Goal: Feedback & Contribution: Contribute content

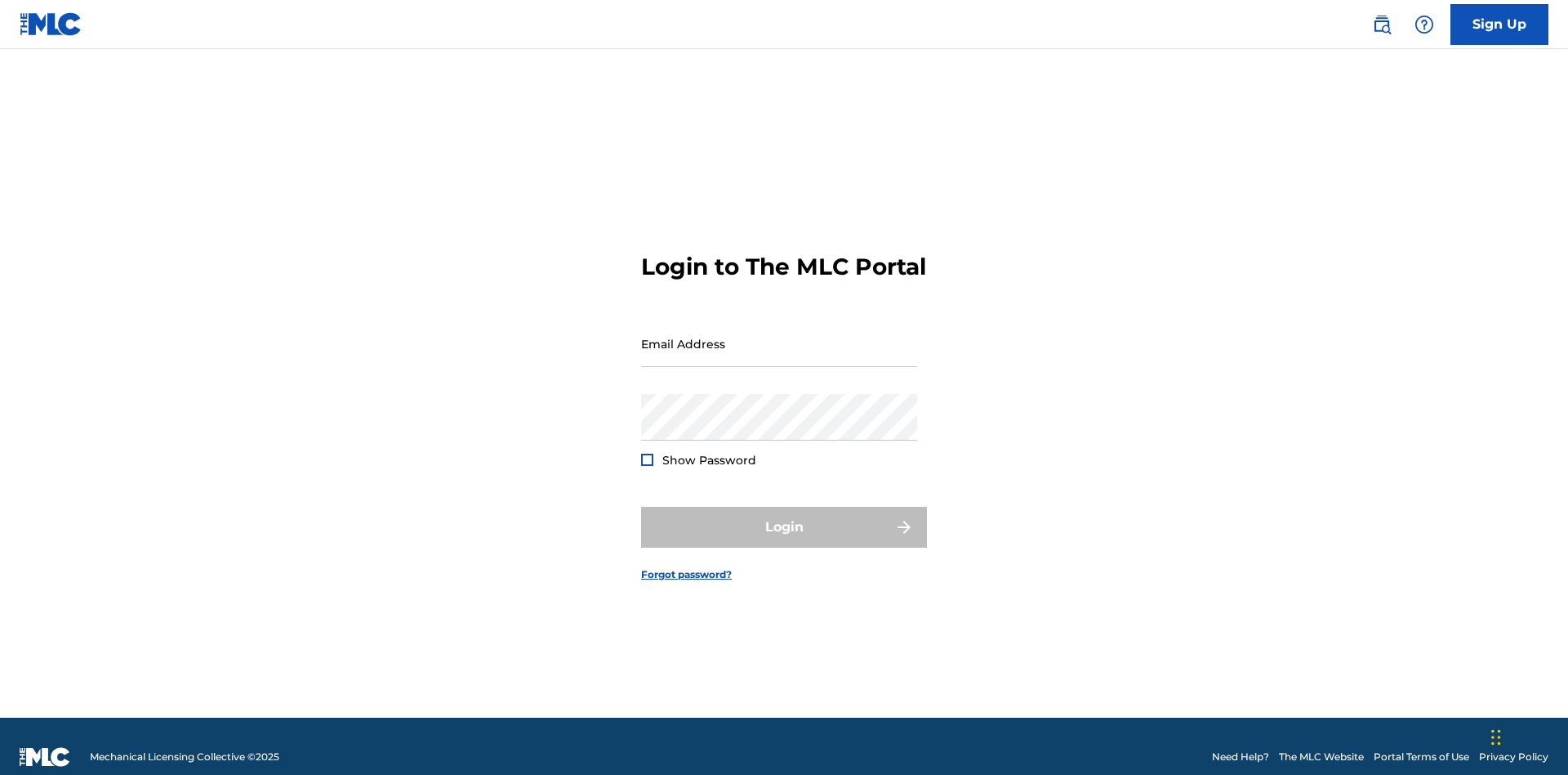
scroll to position [21, 0]
click at [779, 336] on input "Email Address" at bounding box center [779, 343] width 276 height 46
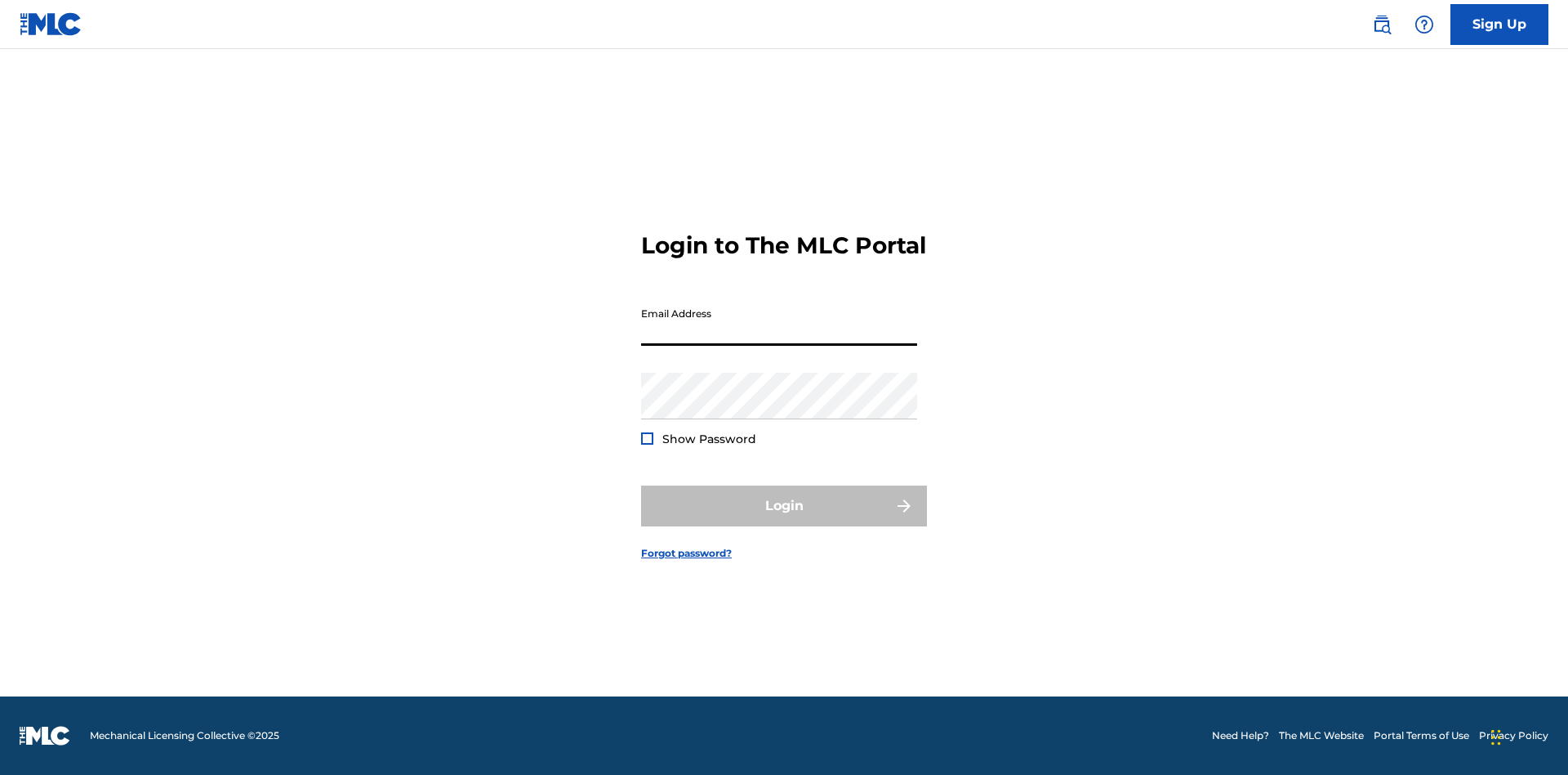
scroll to position [21, 0]
type input "Duke.McTesterson@gmail.com"
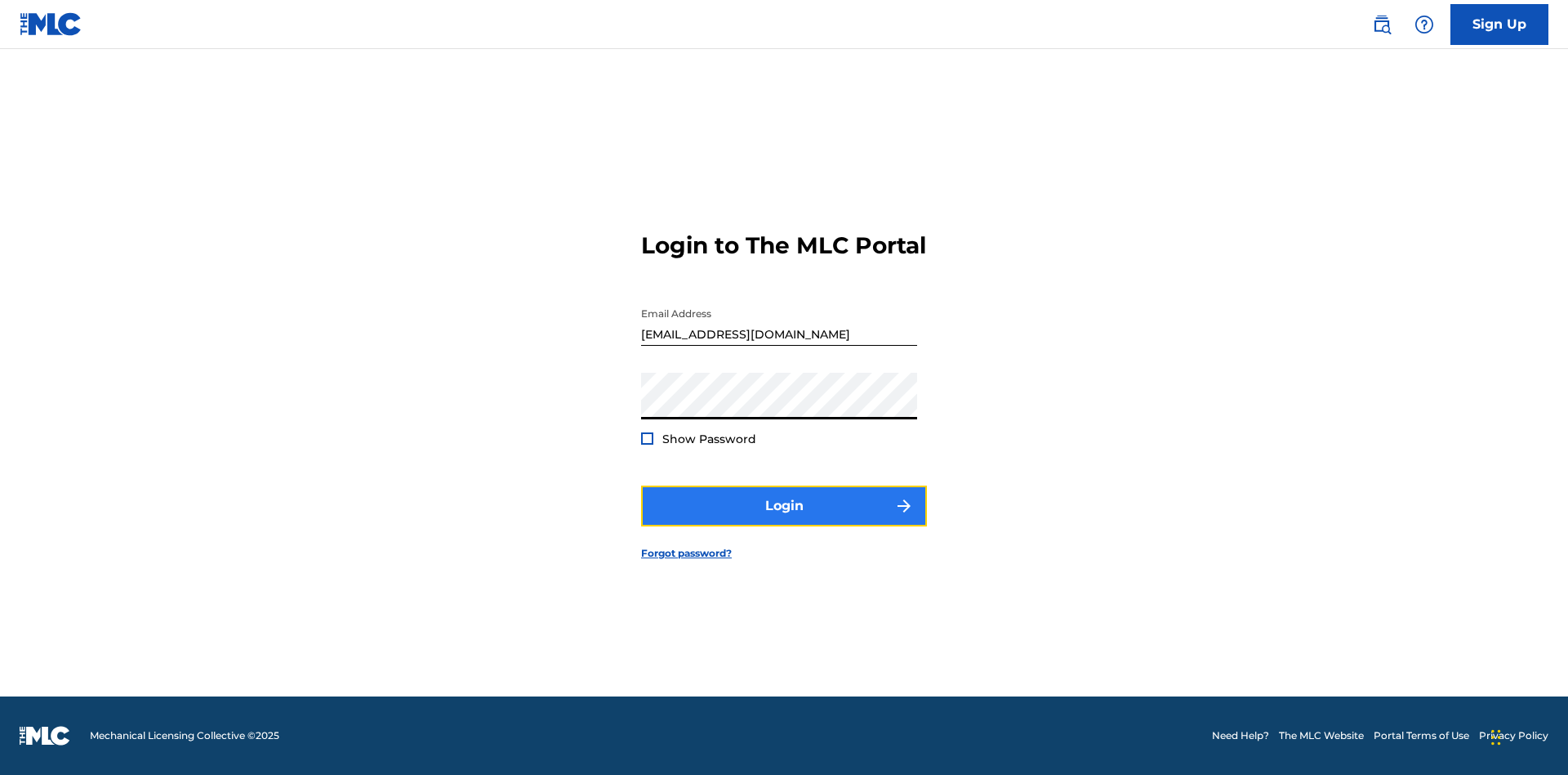
click at [784, 520] on button "Login" at bounding box center [783, 506] width 286 height 41
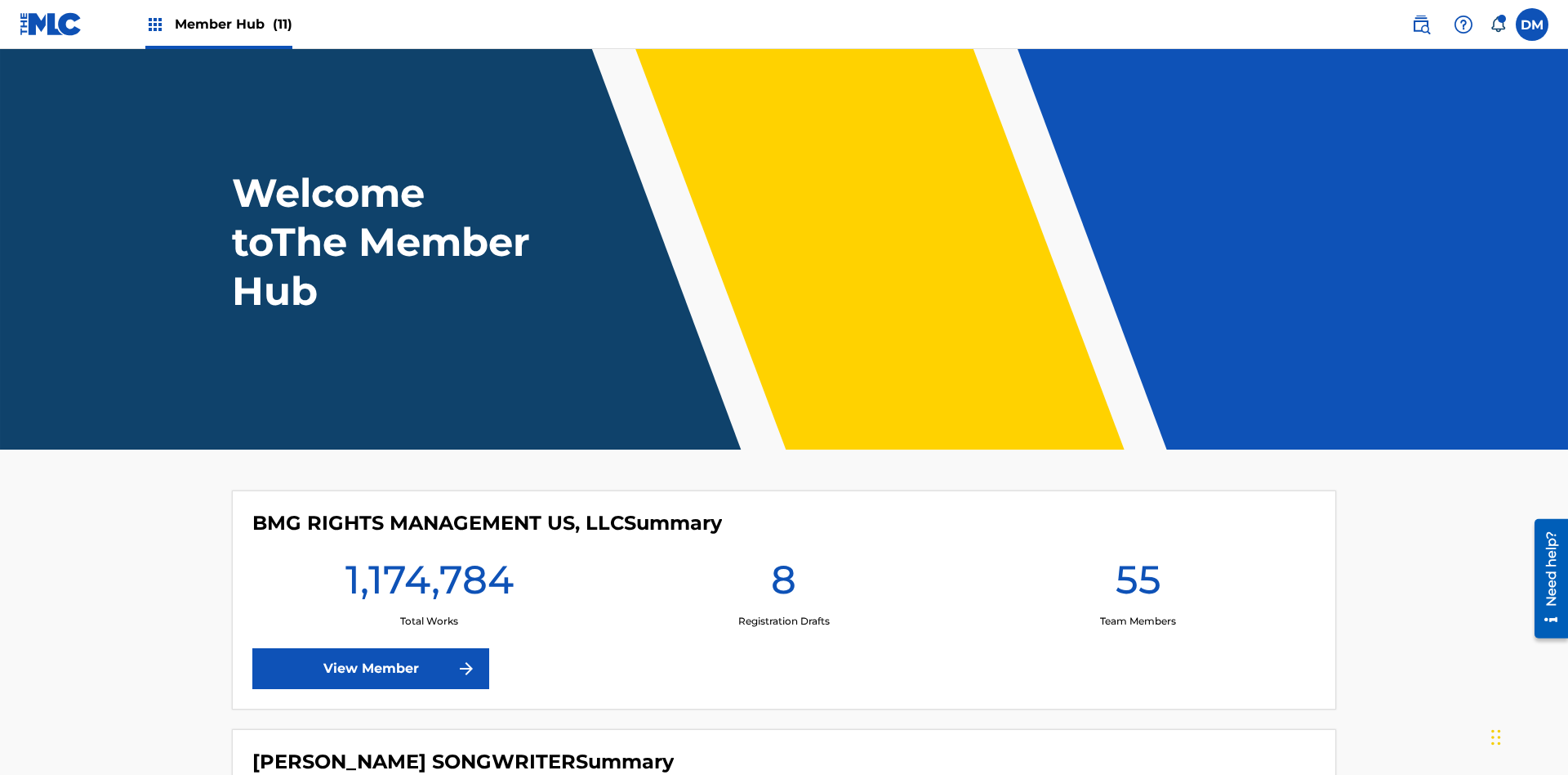
click at [232, 24] on span "Member Hub (11)" at bounding box center [233, 24] width 118 height 19
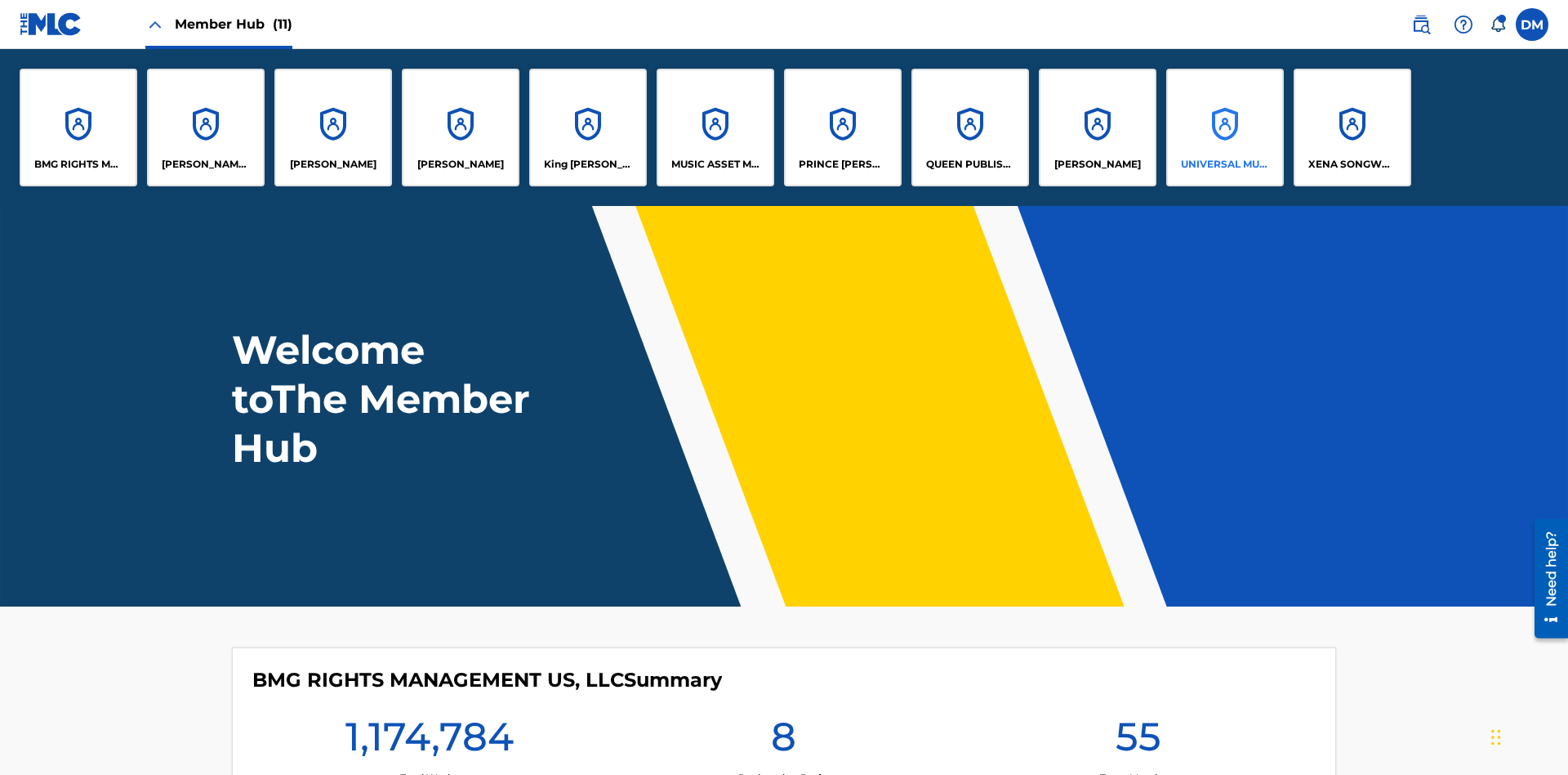
click at [1224, 164] on p "UNIVERSAL MUSIC PUB GROUP" at bounding box center [1226, 164] width 89 height 15
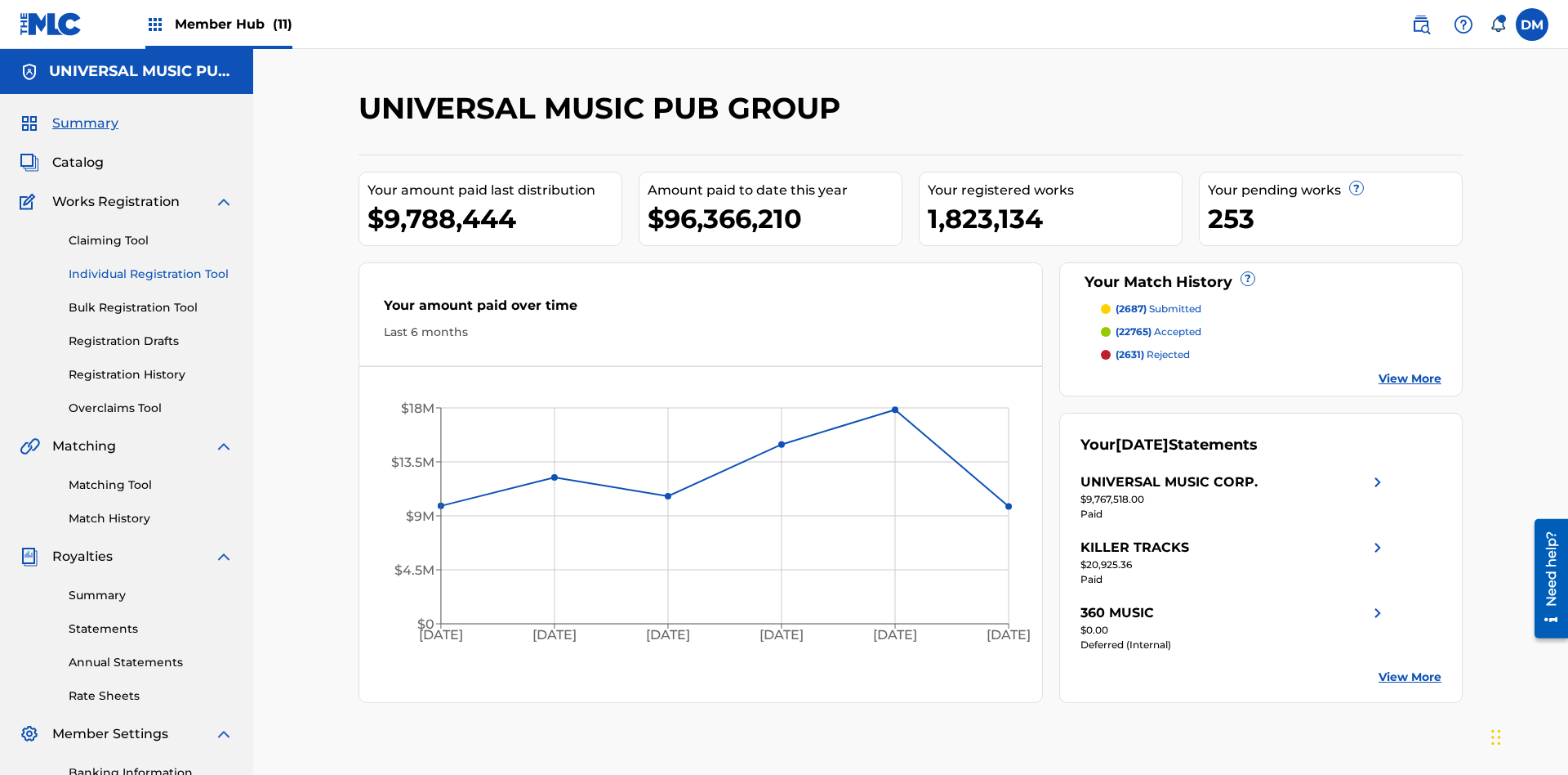
click at [151, 265] on link "Individual Registration Tool" at bounding box center [151, 274] width 165 height 17
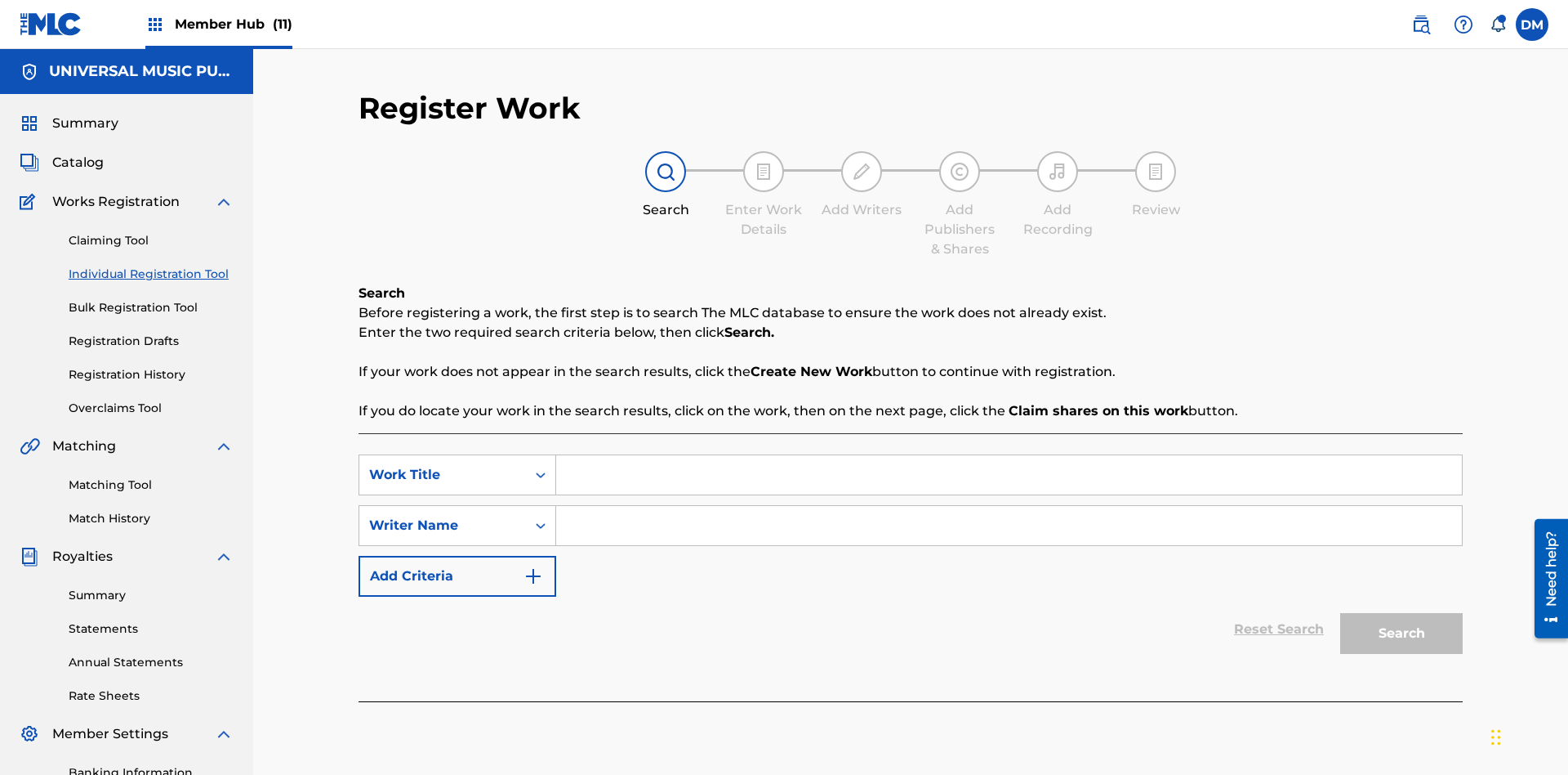
scroll to position [239, 0]
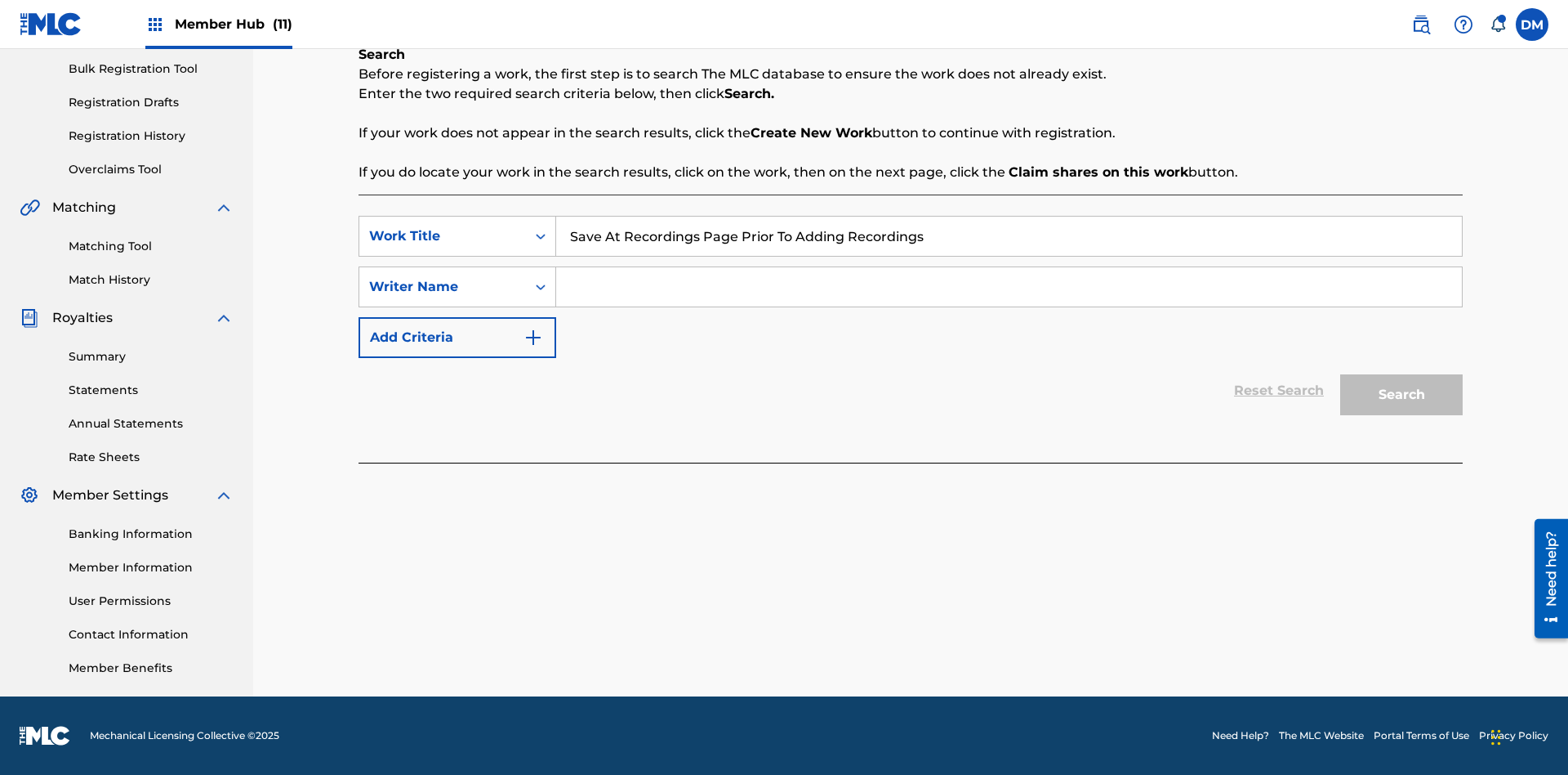
type input "Save At Recordings Page Prior To Adding Recordings"
click at [1009, 287] on input "Search Form" at bounding box center [1009, 287] width 906 height 39
type input "QWERTYUIOP"
click at [1402, 395] on button "Search" at bounding box center [1401, 395] width 123 height 41
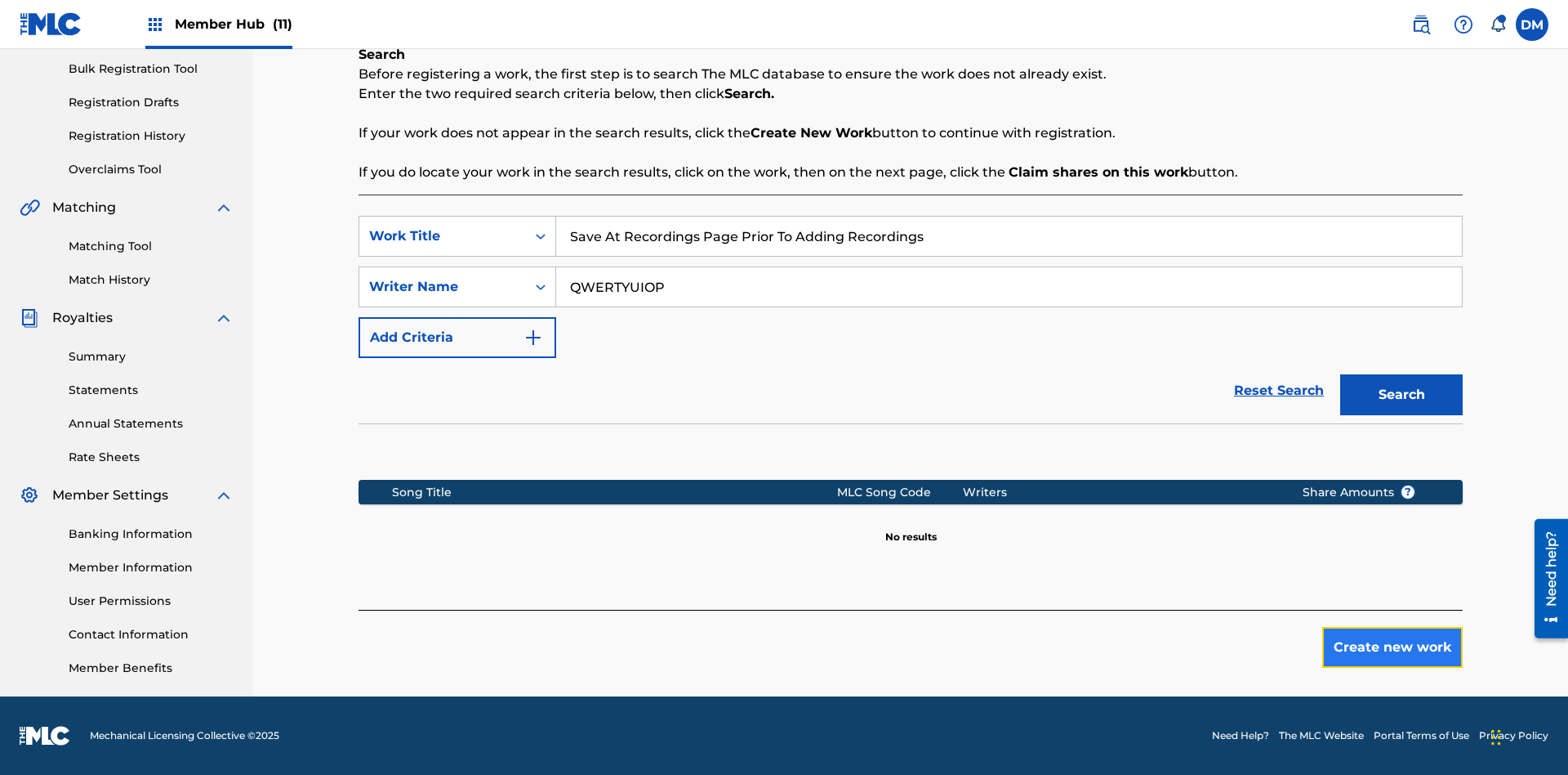
click at [1392, 647] on button "Create new work" at bounding box center [1392, 647] width 141 height 41
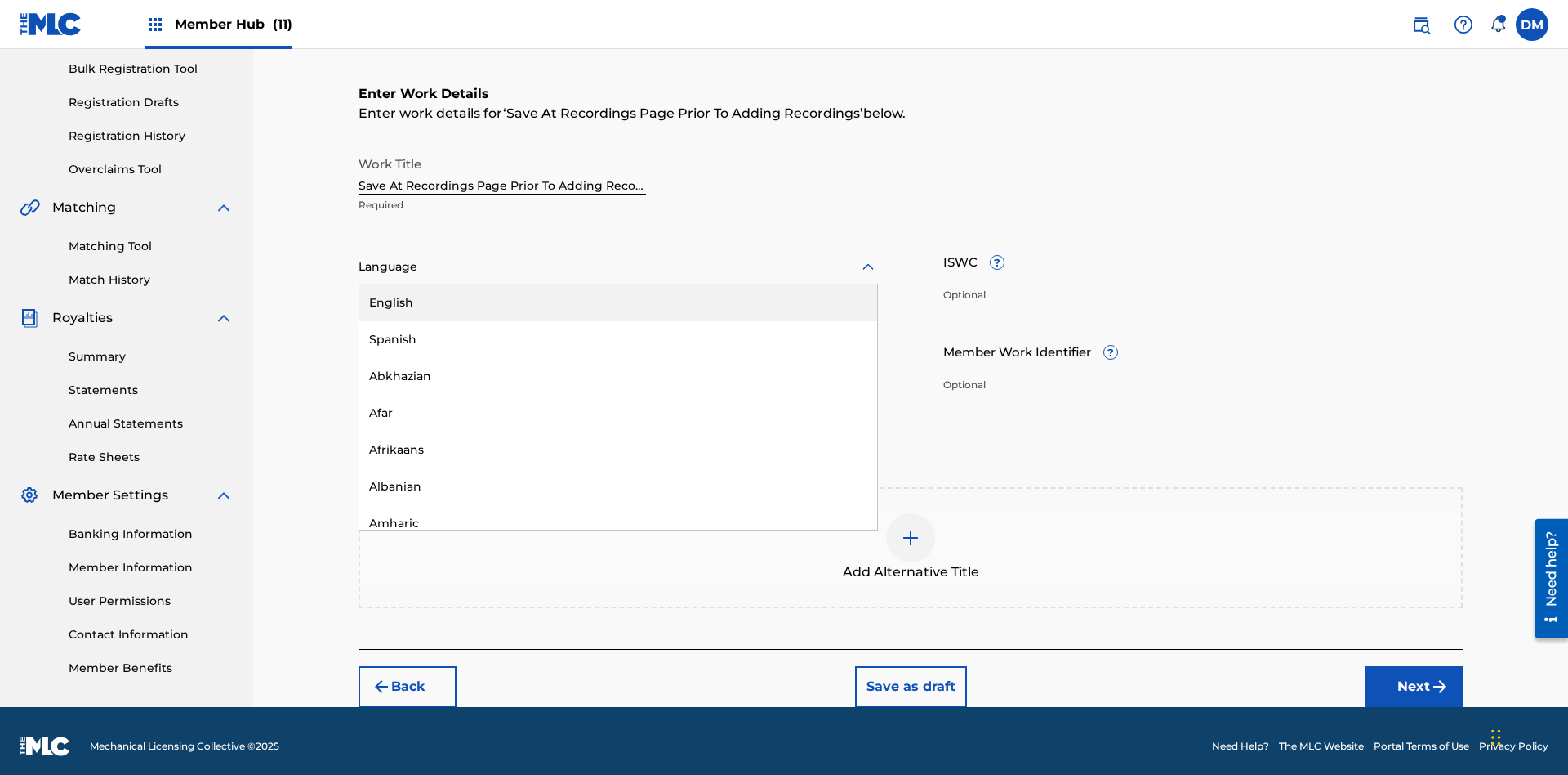
scroll to position [249, 0]
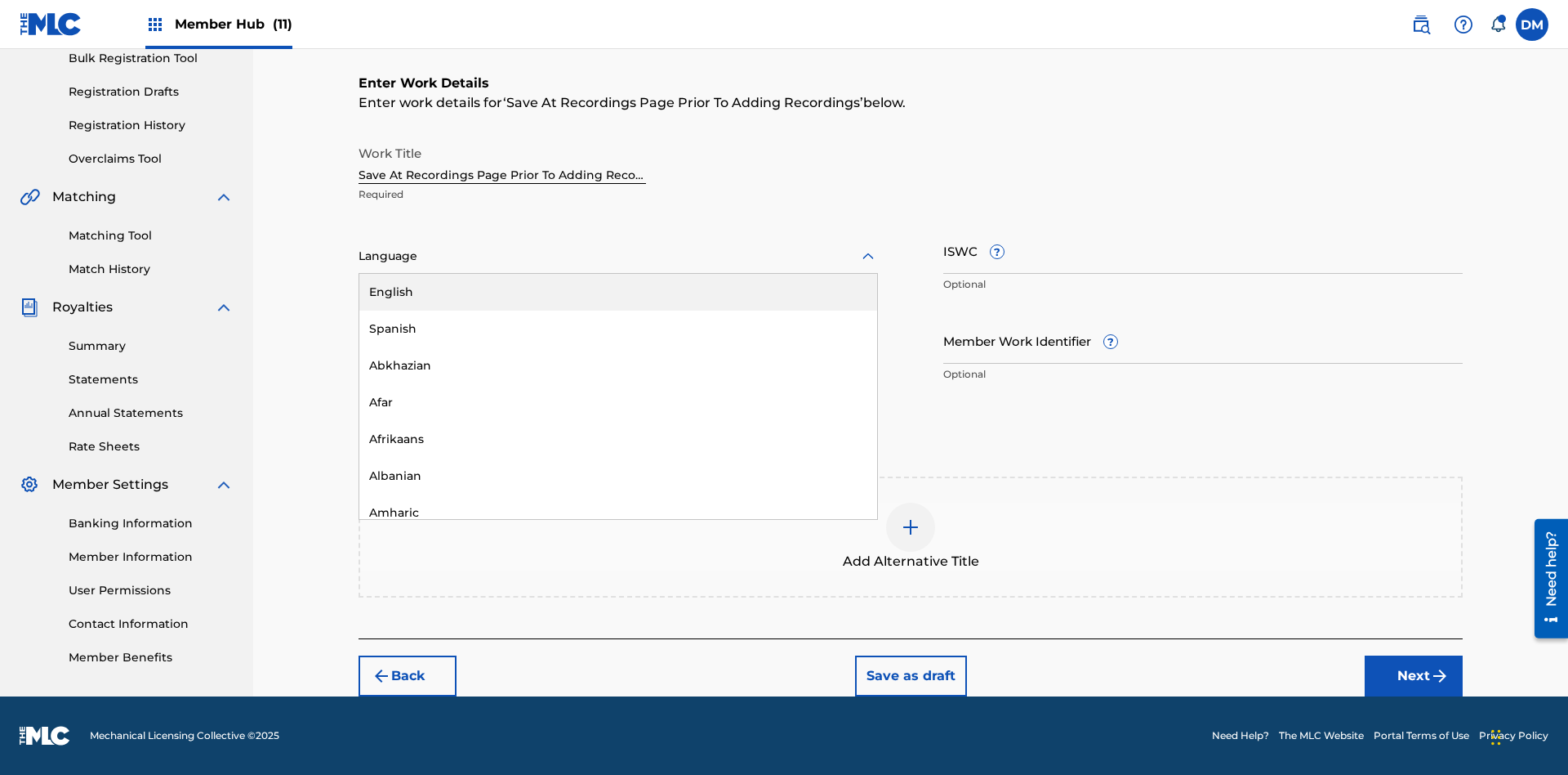
click at [618, 402] on div "Afar" at bounding box center [618, 402] width 518 height 37
click at [1203, 340] on input "Member Work Identifier ?" at bounding box center [1203, 340] width 520 height 46
type input "2025.10.01.04"
click at [1203, 250] on input "ISWC ?" at bounding box center [1203, 251] width 520 height 46
type input "T-123.456.789-4"
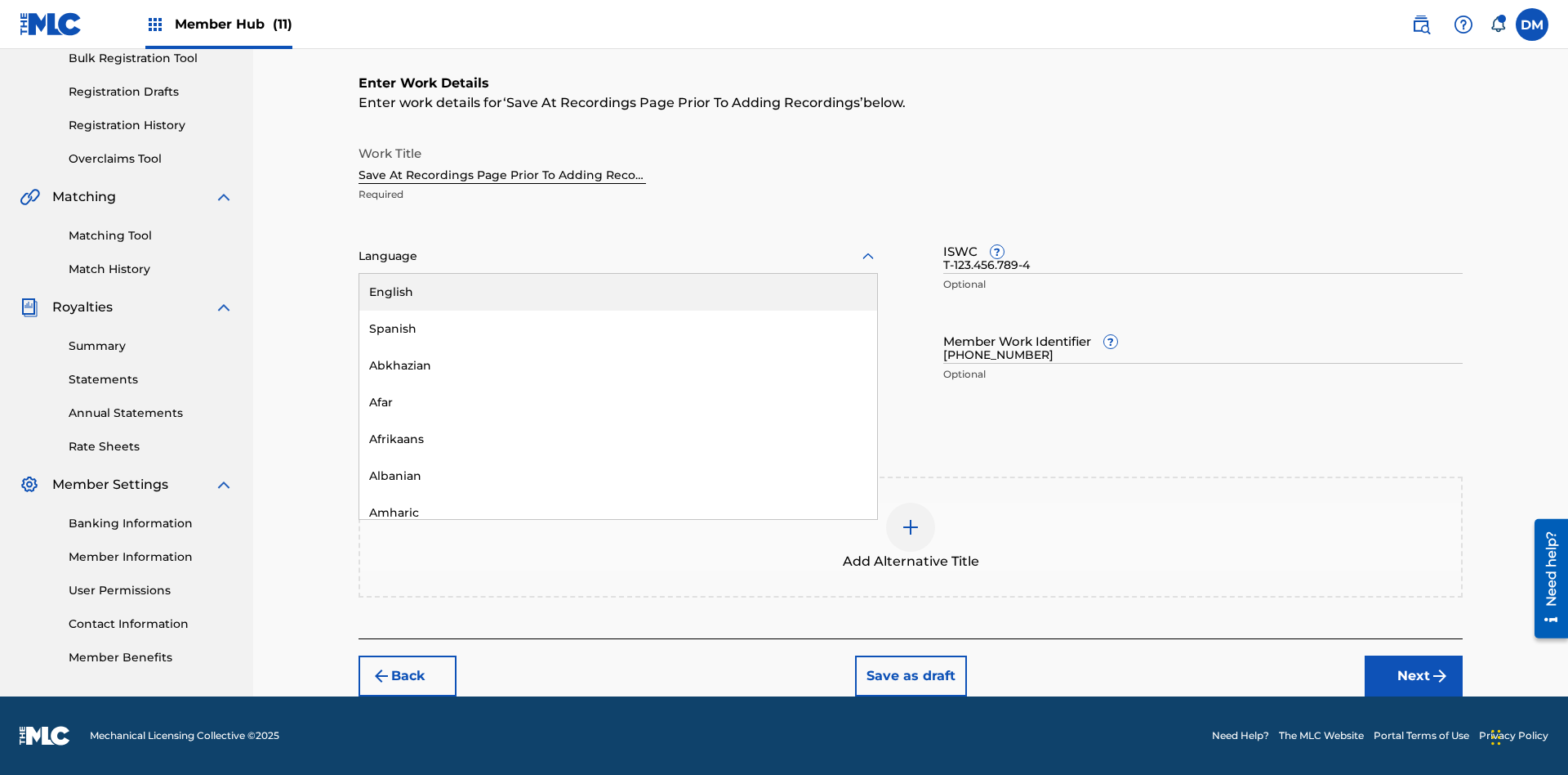
click at [911, 536] on img at bounding box center [910, 527] width 20 height 20
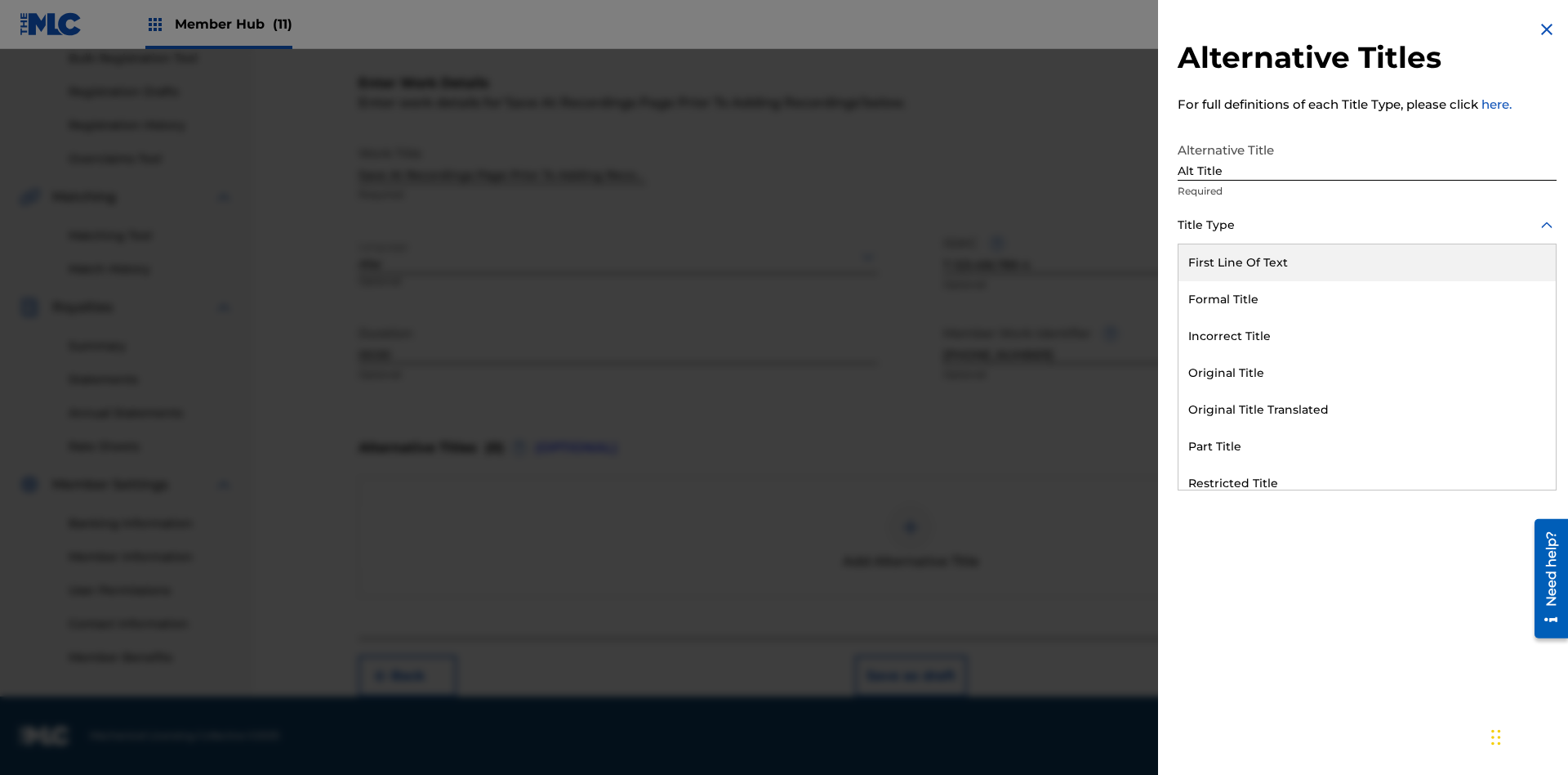
click at [1367, 372] on div "Original Title" at bounding box center [1367, 372] width 377 height 37
click at [1367, 299] on div at bounding box center [1367, 299] width 379 height 21
click at [1507, 394] on button "Add Title" at bounding box center [1507, 395] width 98 height 41
click at [1414, 675] on button "Next" at bounding box center [1414, 676] width 98 height 41
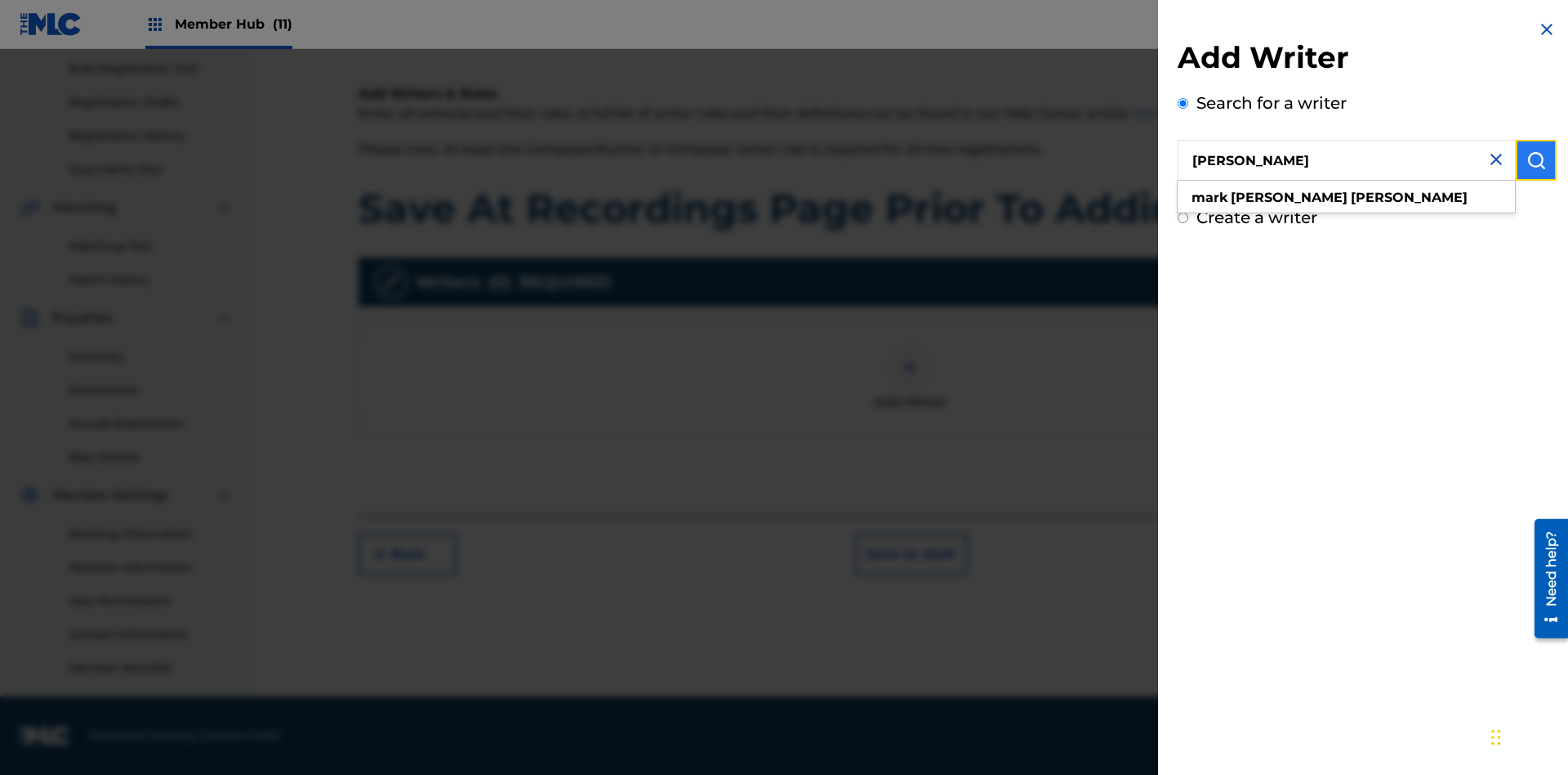
click at [1536, 160] on img "submit" at bounding box center [1535, 160] width 20 height 20
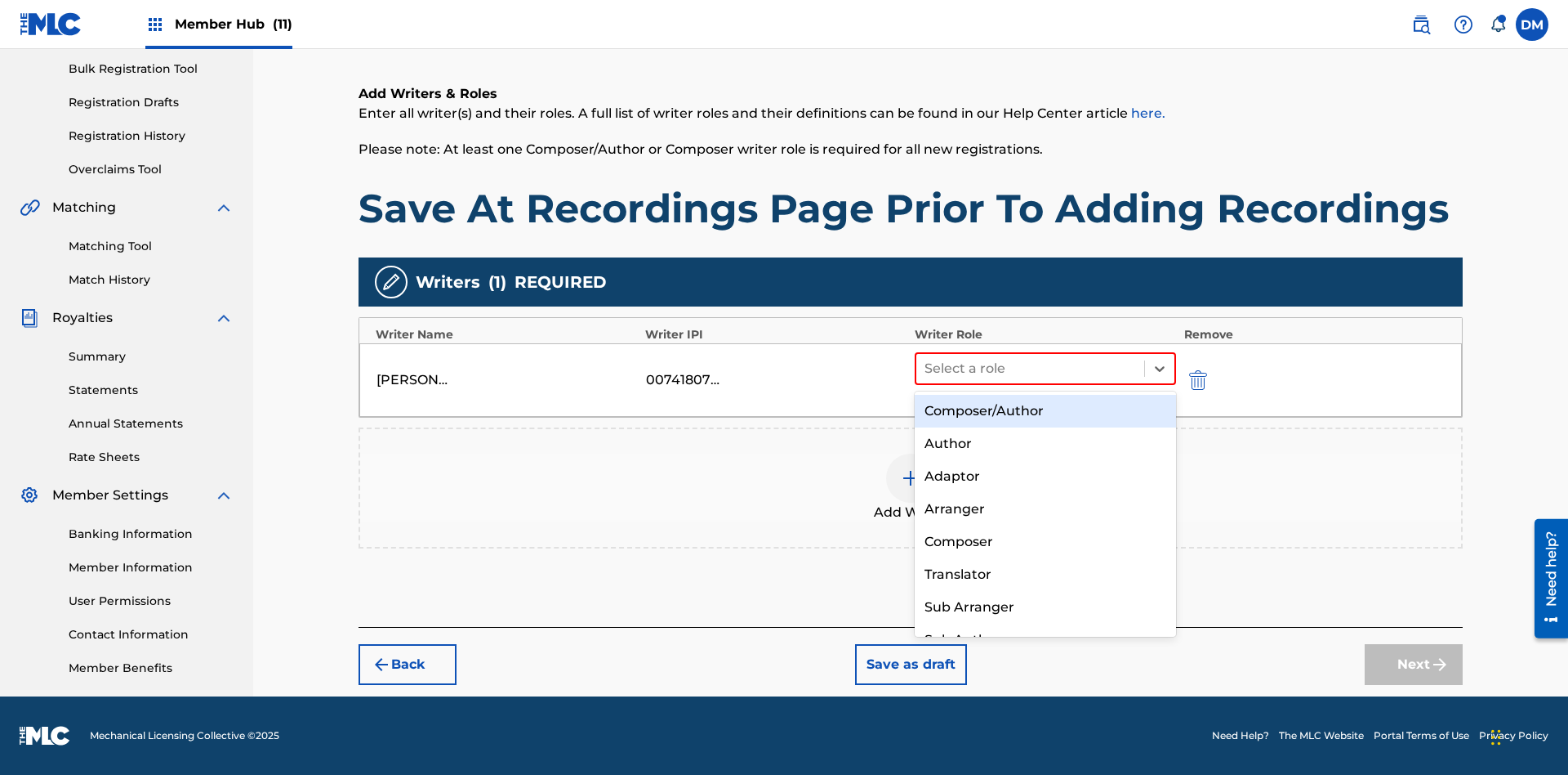
click at [1045, 541] on div "Composer" at bounding box center [1045, 542] width 262 height 33
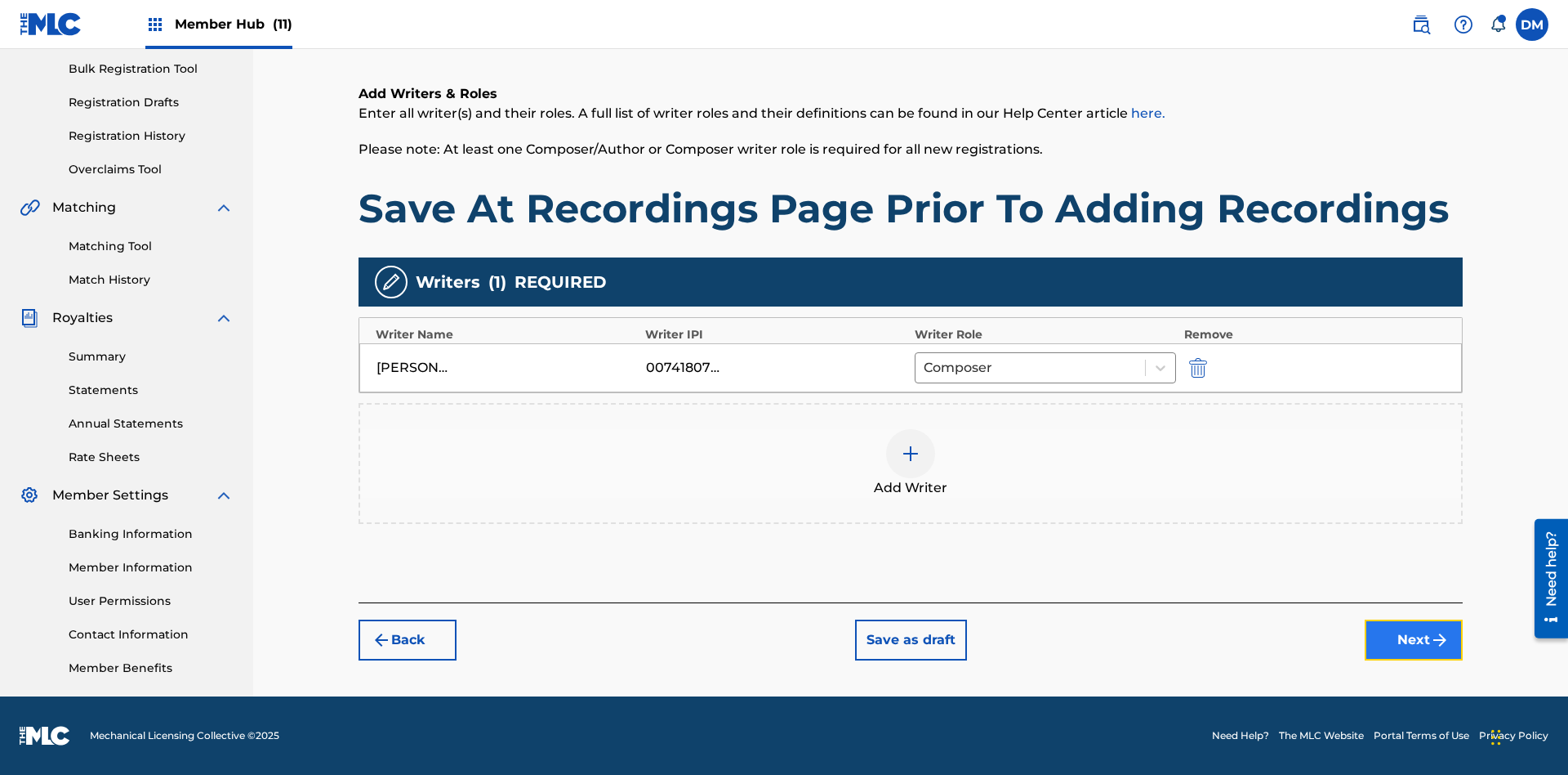
click at [1414, 641] on button "Next" at bounding box center [1414, 640] width 98 height 41
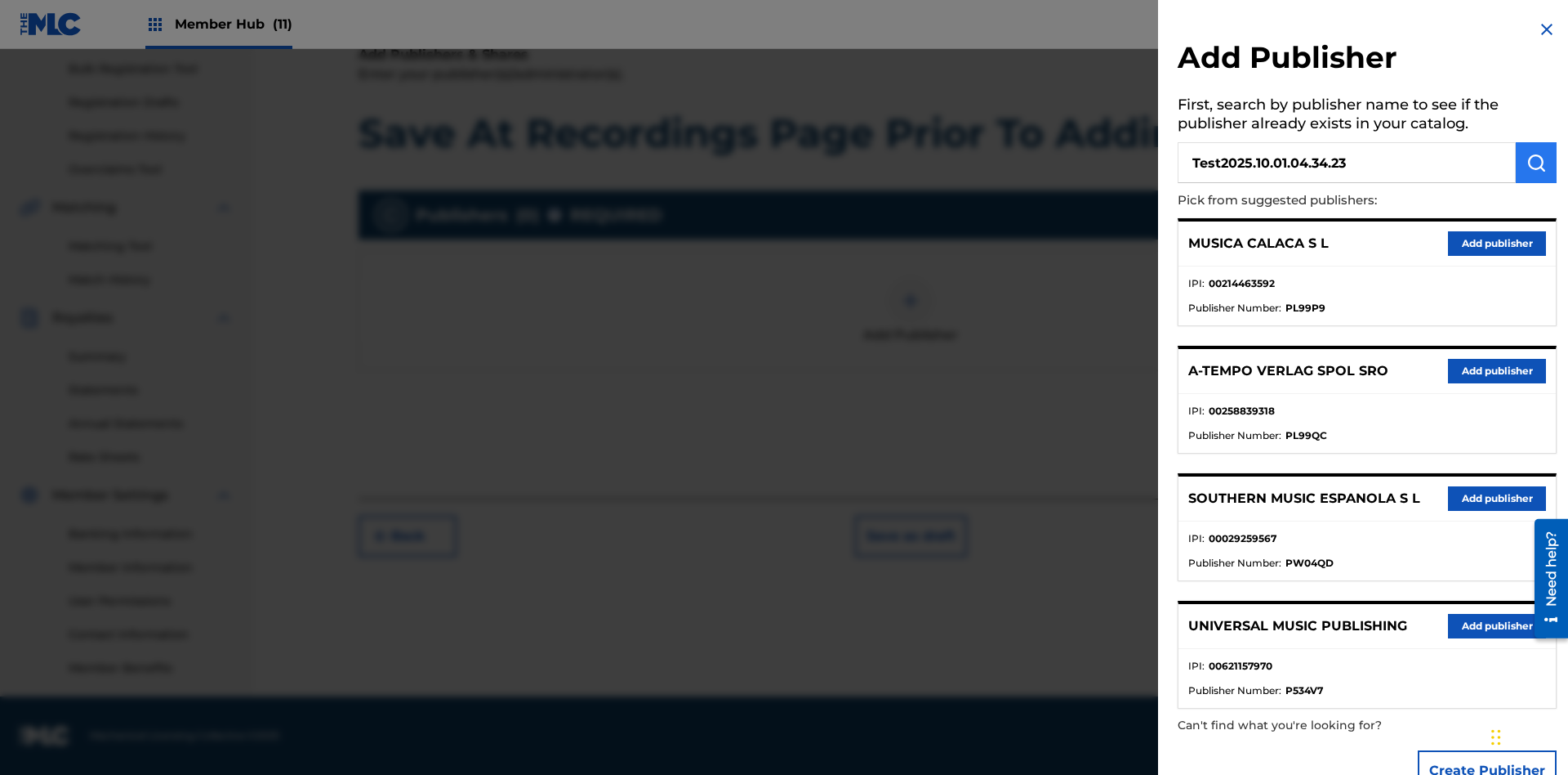
type input "Test2025.10.01.04.34.23"
click at [1536, 162] on img "submit" at bounding box center [1535, 162] width 20 height 20
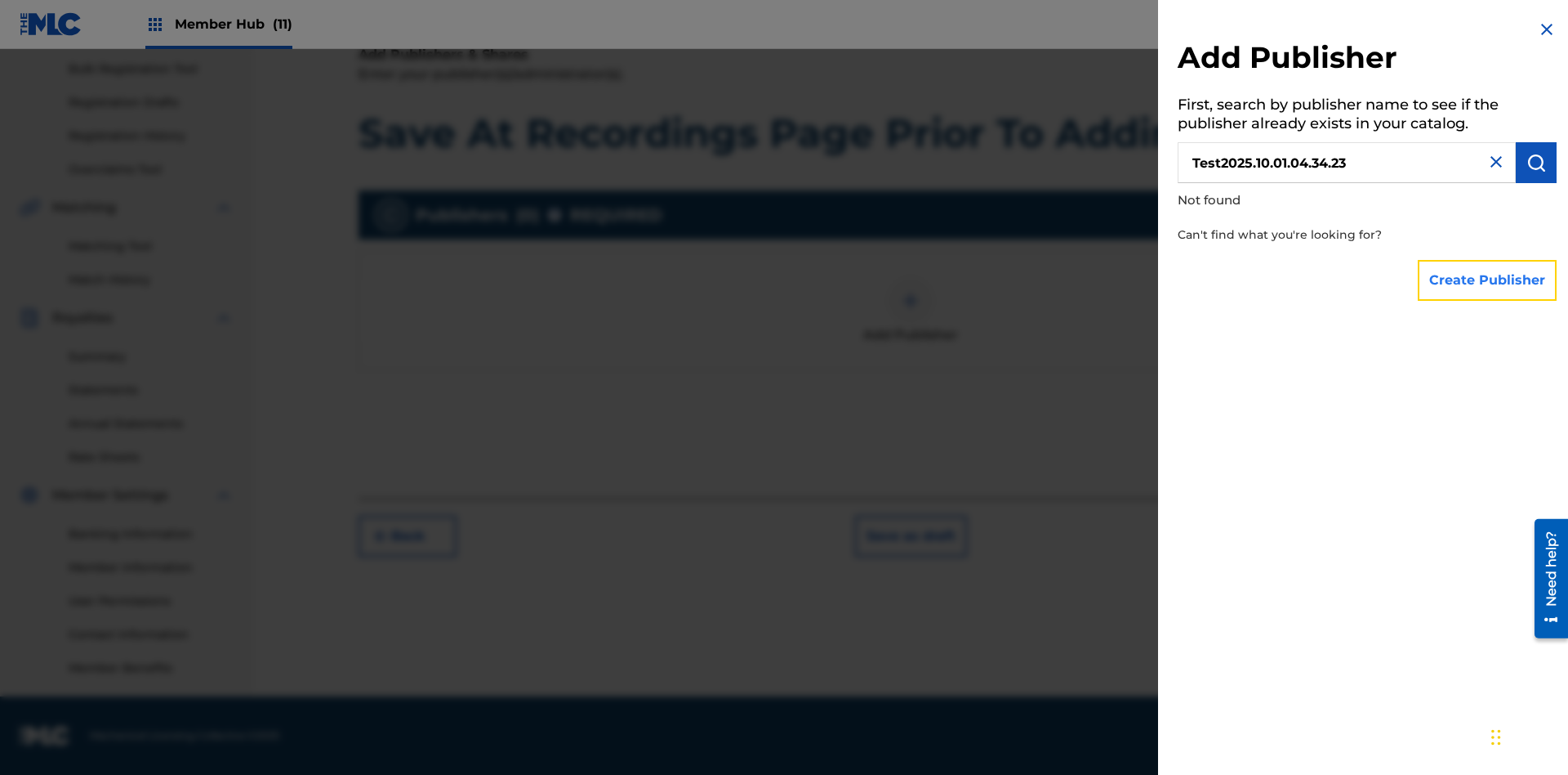
click at [1488, 280] on button "Create Publisher" at bounding box center [1487, 281] width 139 height 41
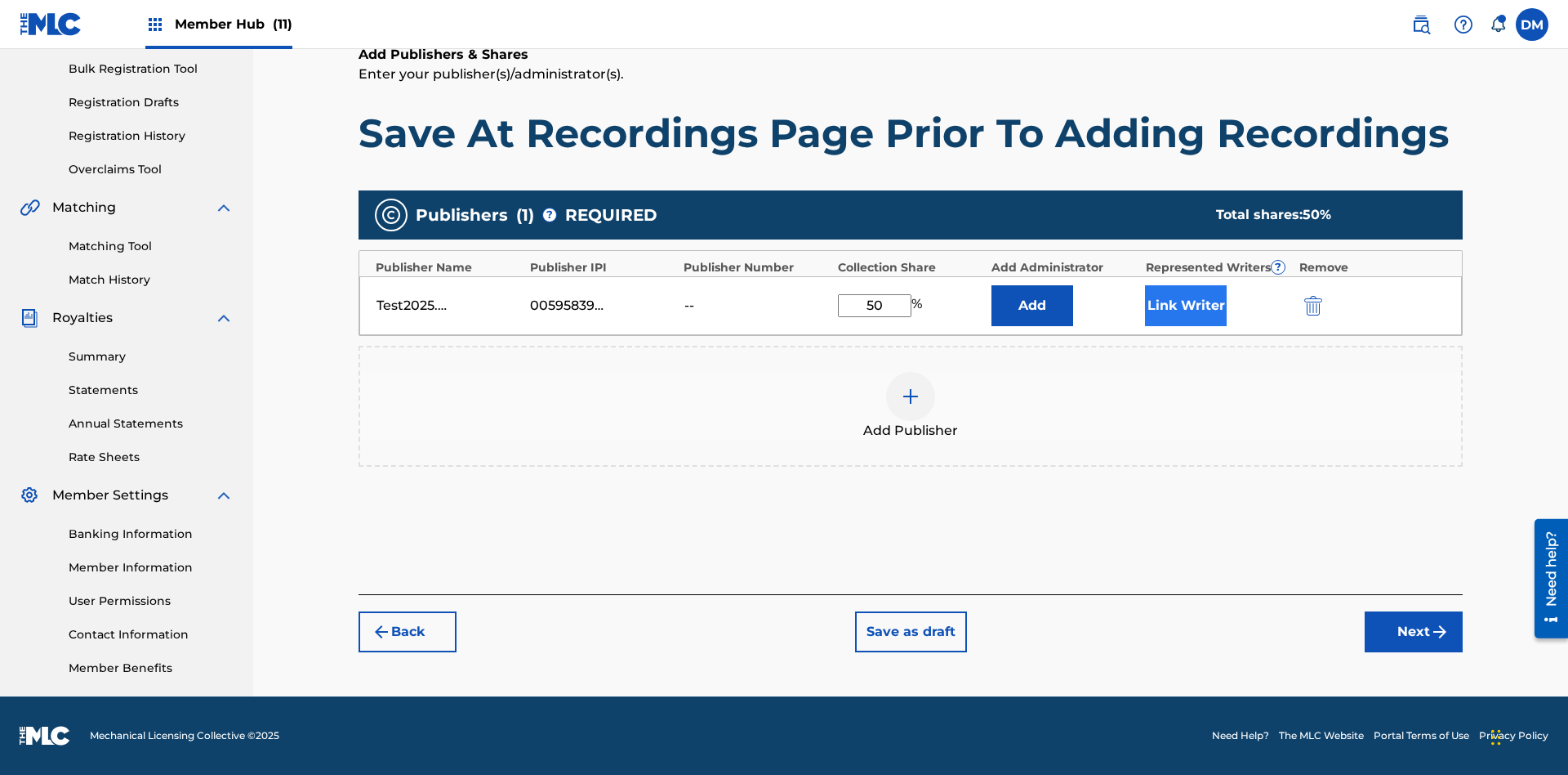
type input "50"
click at [1185, 305] on button "Link Writer" at bounding box center [1185, 306] width 81 height 41
click at [1185, 326] on button "Link Writer" at bounding box center [1185, 306] width 81 height 41
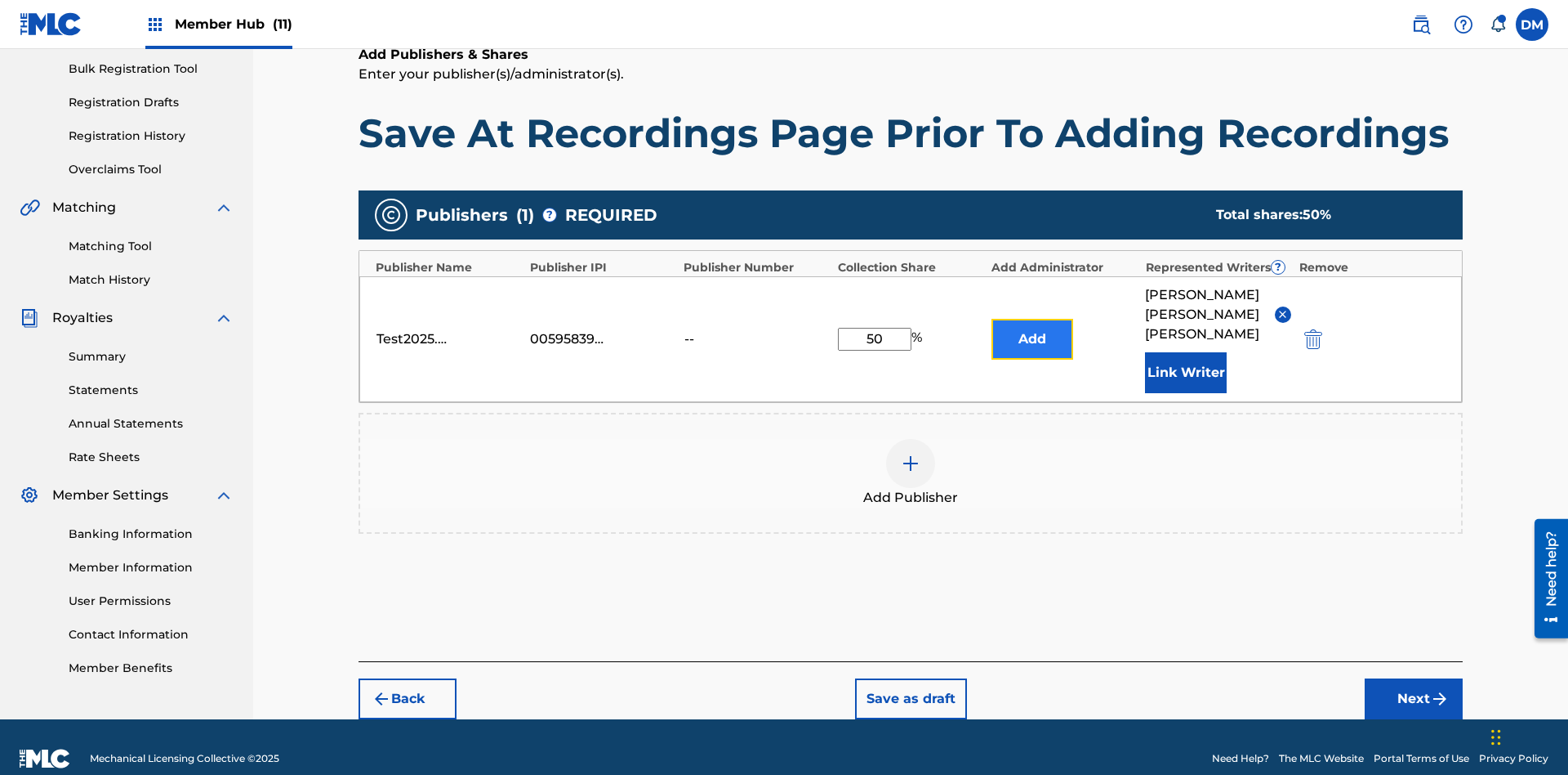
click at [1032, 325] on button "Add" at bounding box center [1032, 339] width 81 height 41
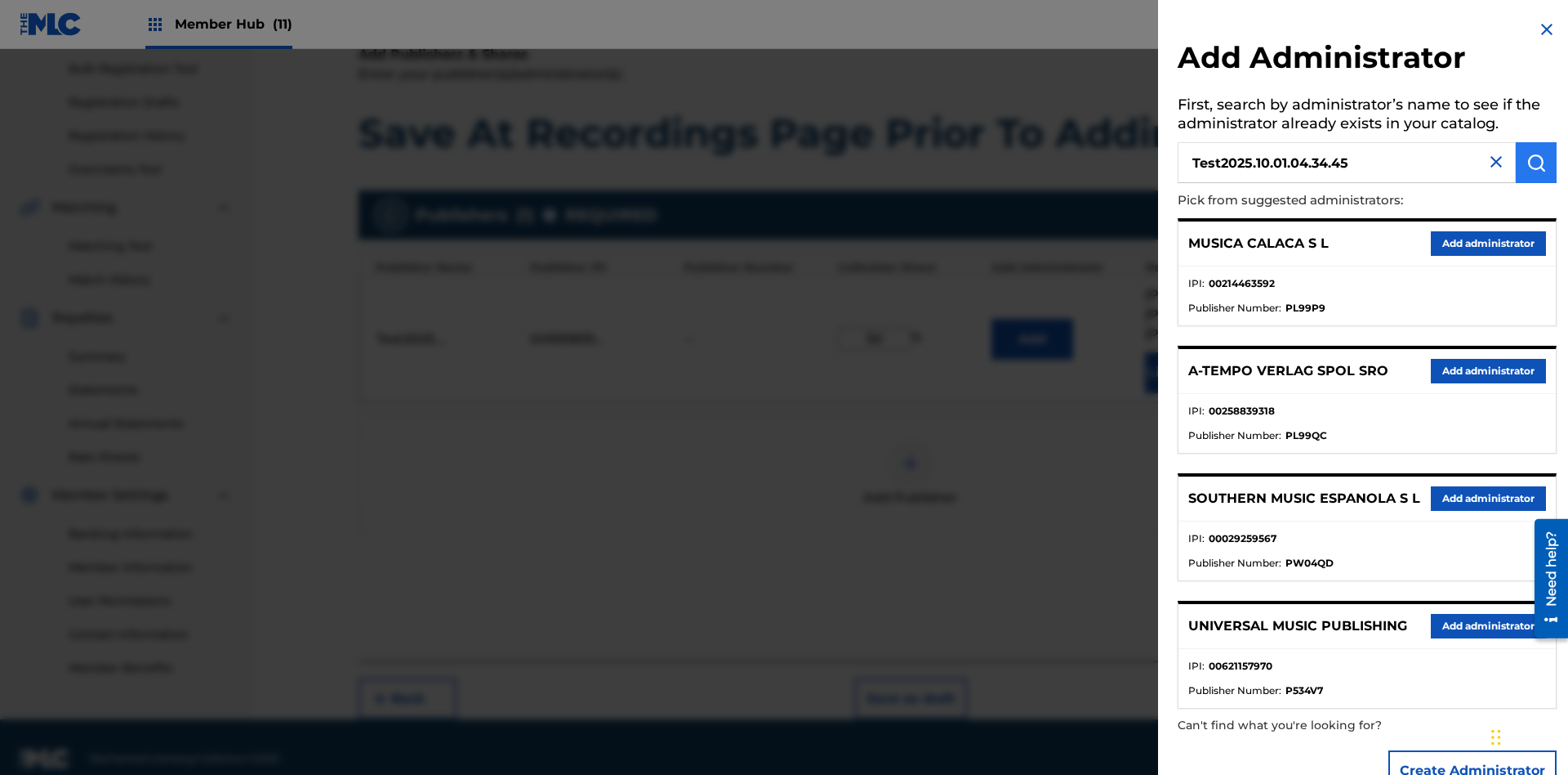
type input "Test2025.10.01.04.34.45"
click at [1536, 162] on img "submit" at bounding box center [1535, 162] width 20 height 20
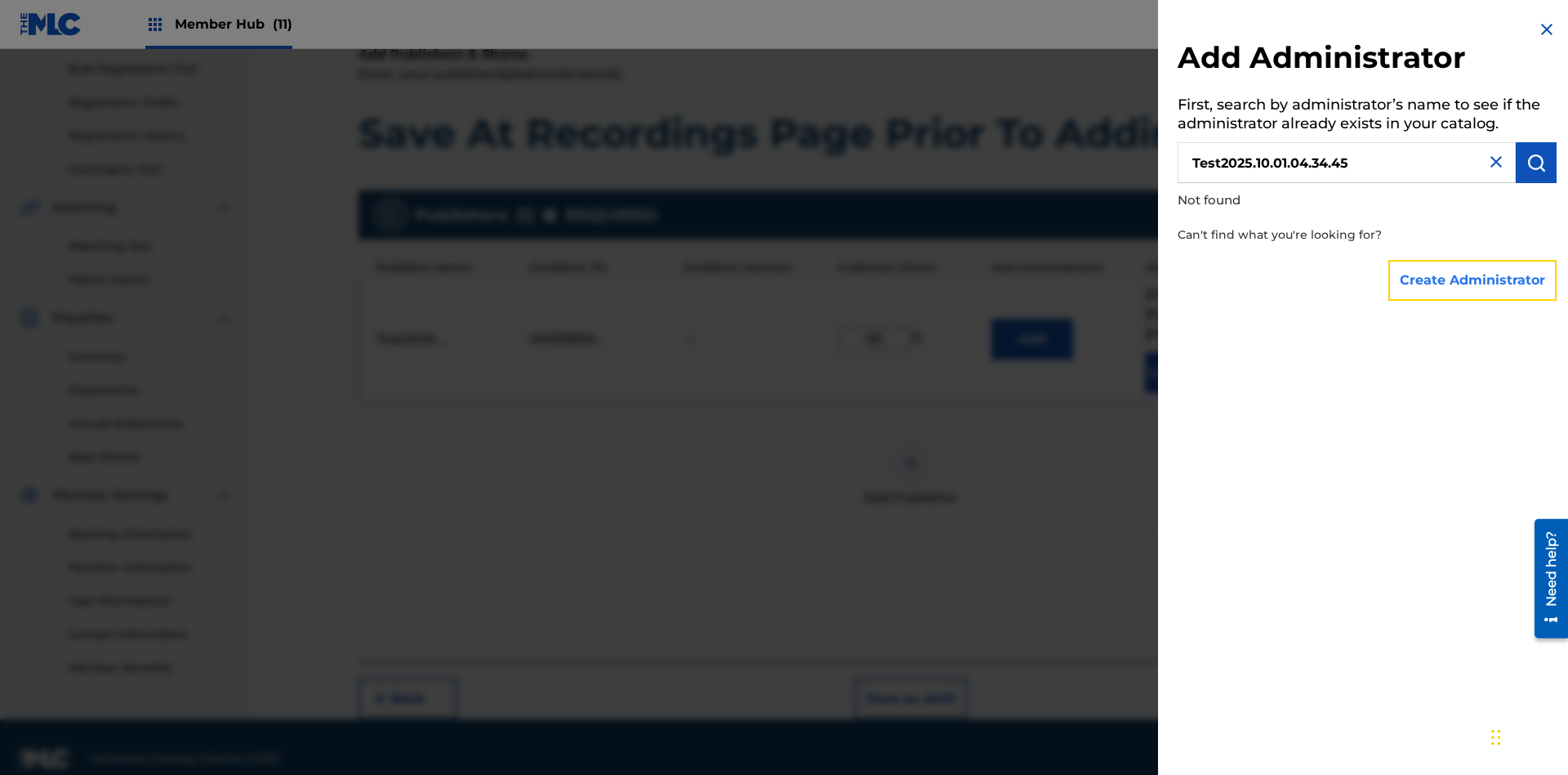
click at [1474, 280] on button "Create Administrator" at bounding box center [1472, 281] width 168 height 41
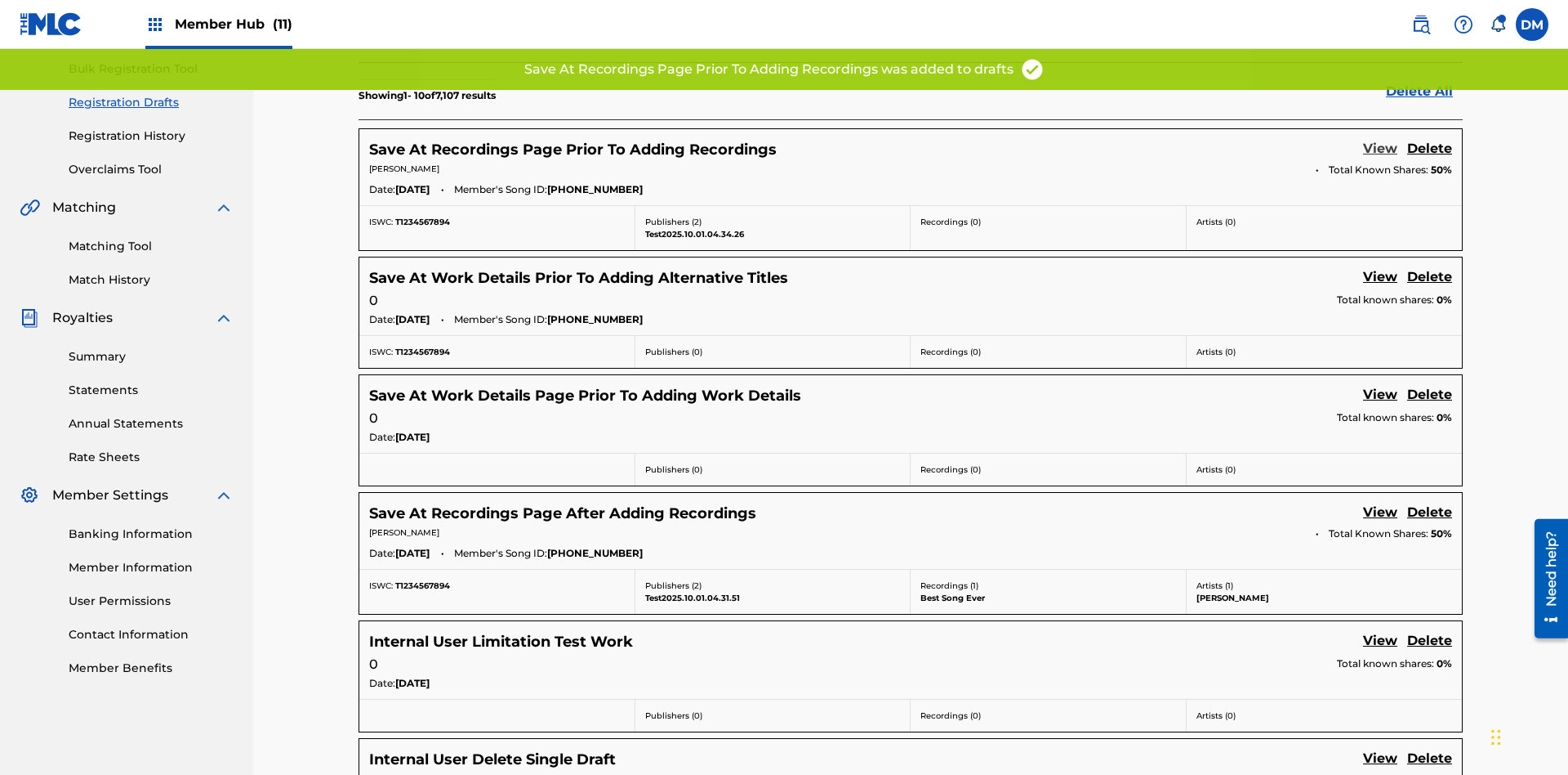
click at [1380, 139] on link "View" at bounding box center [1380, 150] width 34 height 22
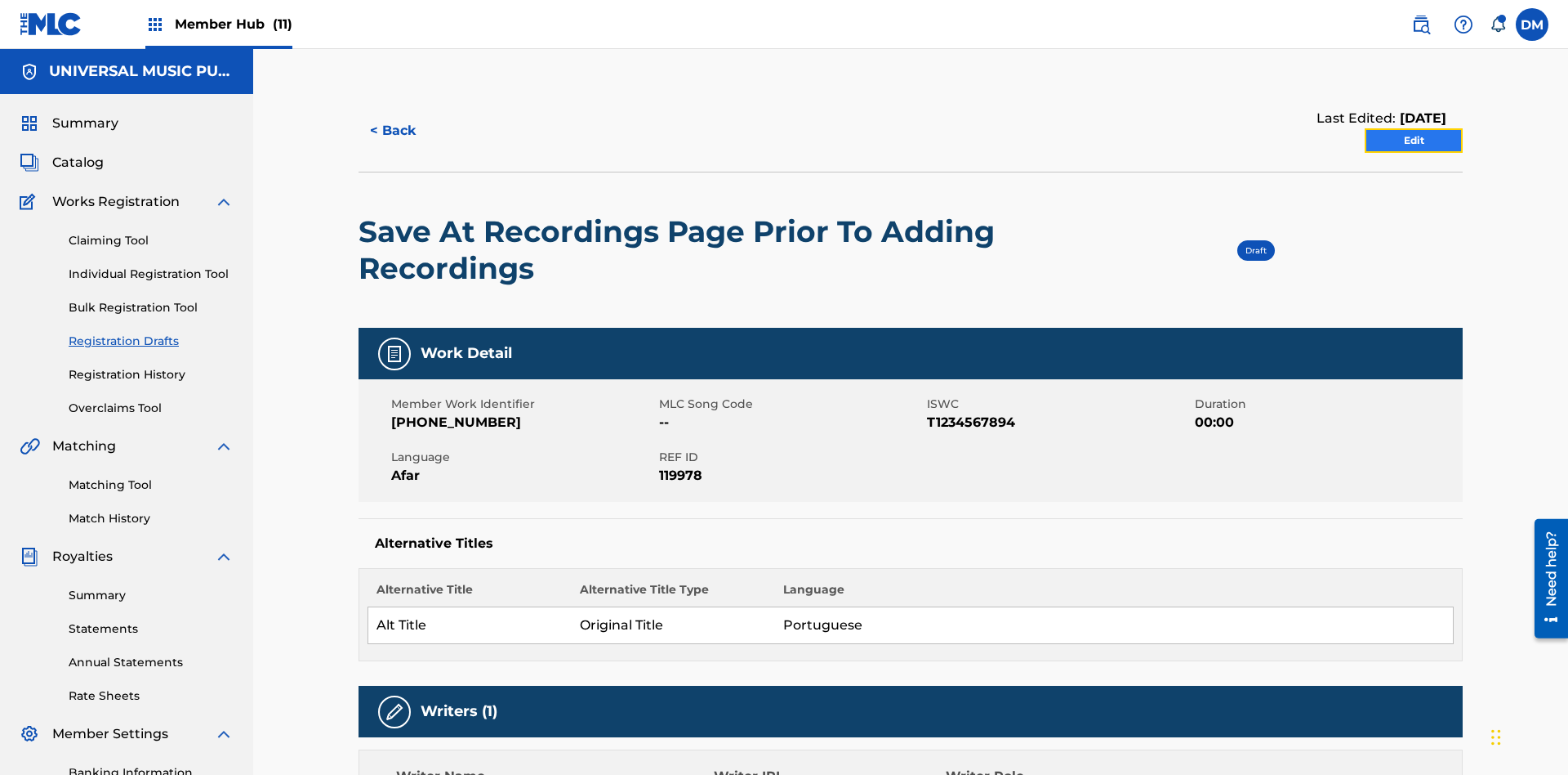
click at [1414, 128] on link "Edit" at bounding box center [1414, 140] width 98 height 25
